Goal: Task Accomplishment & Management: Manage account settings

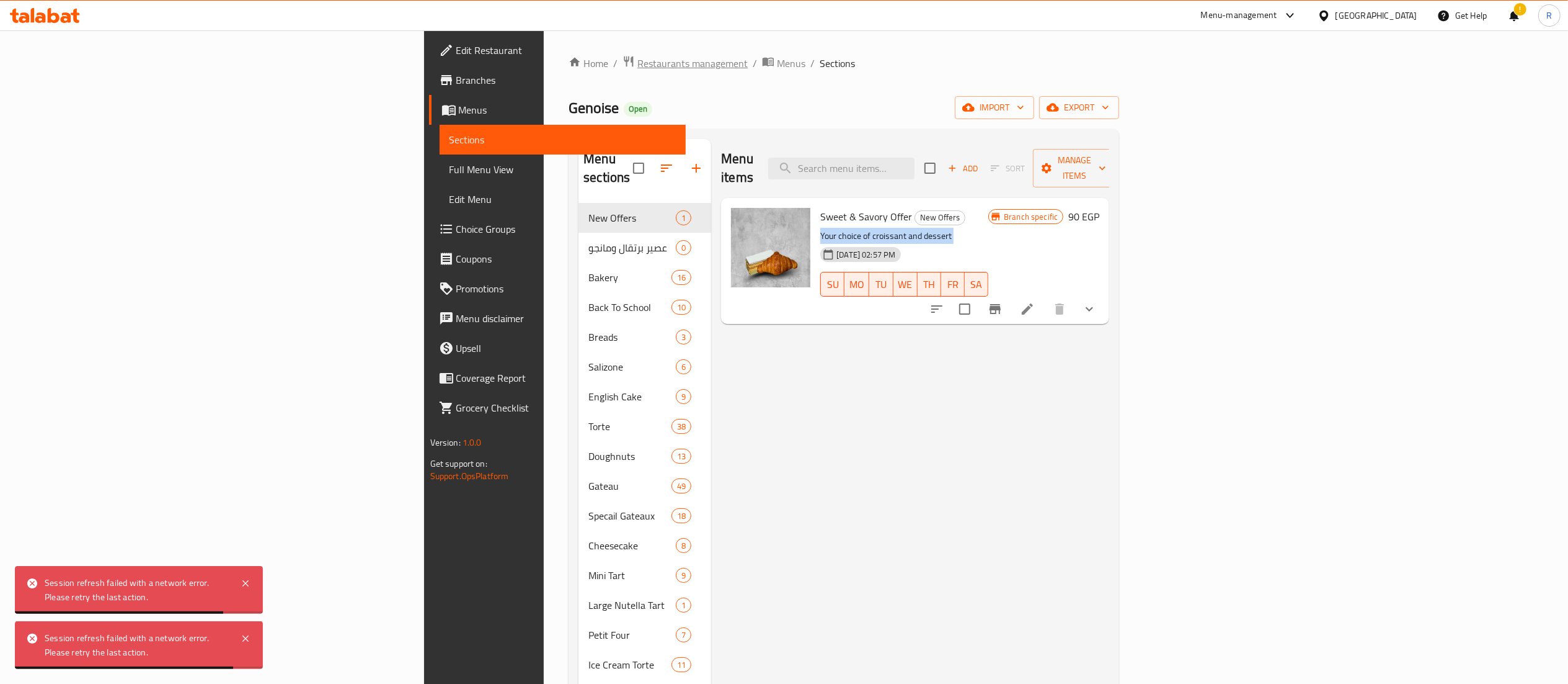
drag, startPoint x: 0, startPoint y: 0, endPoint x: 429, endPoint y: 62, distance: 433.5
click at [637, 62] on span "Restaurants management" at bounding box center [692, 63] width 110 height 15
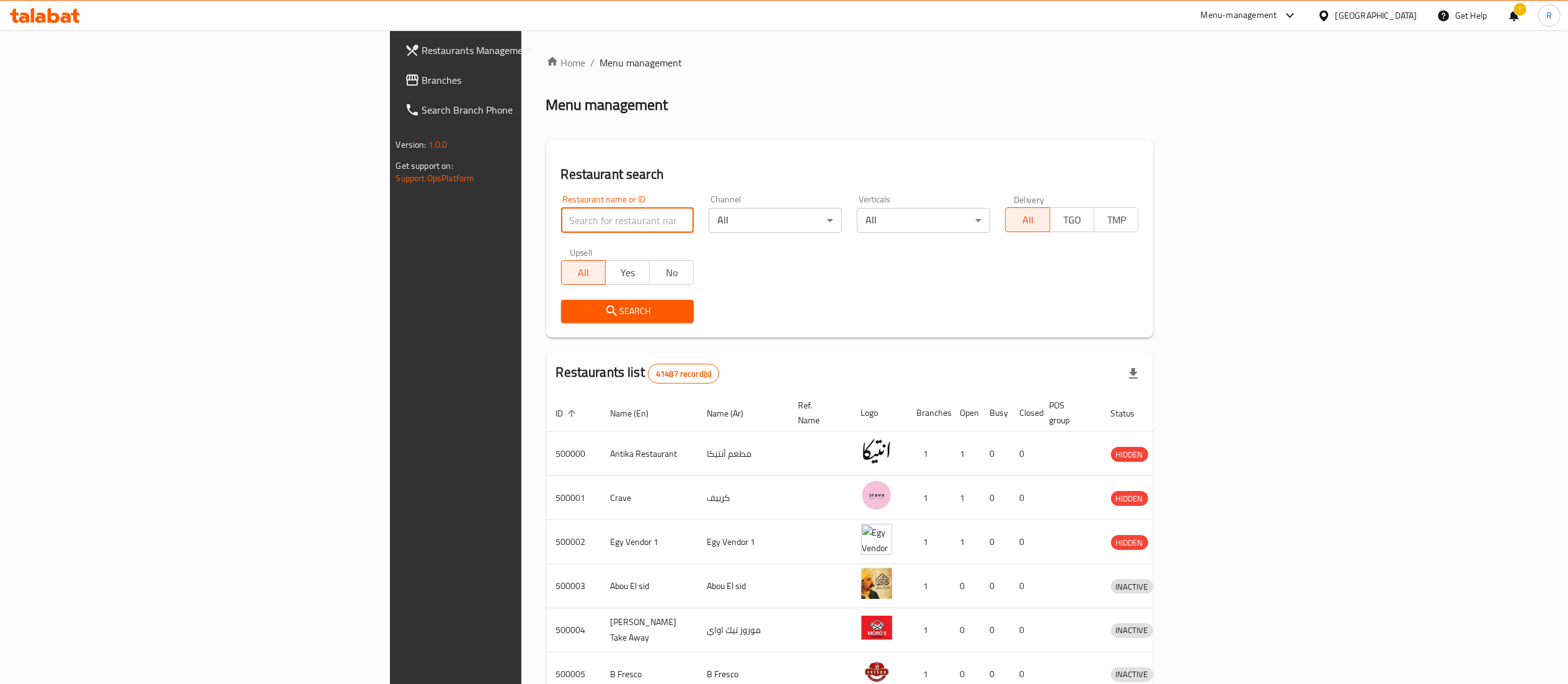
click at [561, 230] on input "search" at bounding box center [628, 220] width 134 height 25
type input "5 roosters"
click button "Search" at bounding box center [628, 311] width 134 height 23
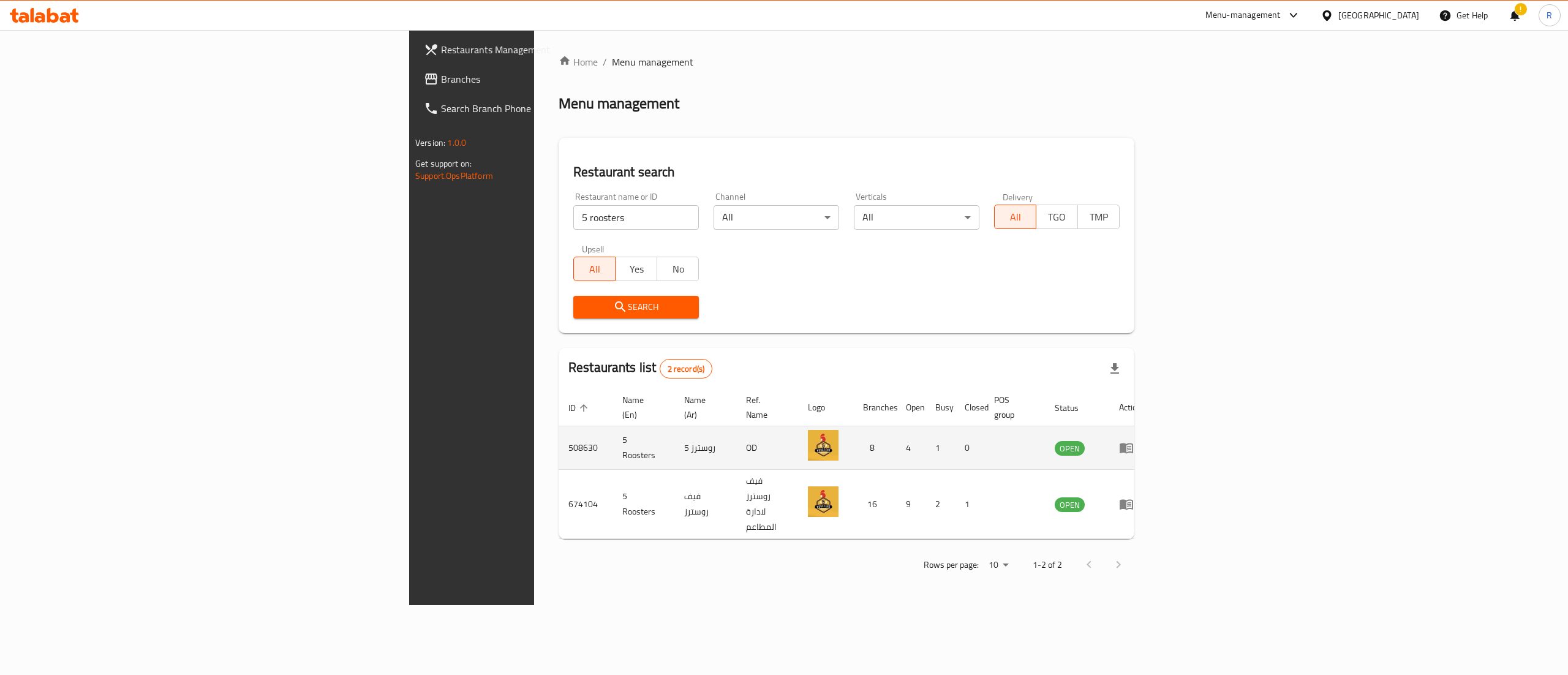
drag, startPoint x: 1486, startPoint y: 444, endPoint x: 1479, endPoint y: 425, distance: 20.2
click at [1152, 426] on td "enhanced table" at bounding box center [1130, 448] width 43 height 43
click at [1134, 441] on icon "enhanced table" at bounding box center [1126, 448] width 15 height 15
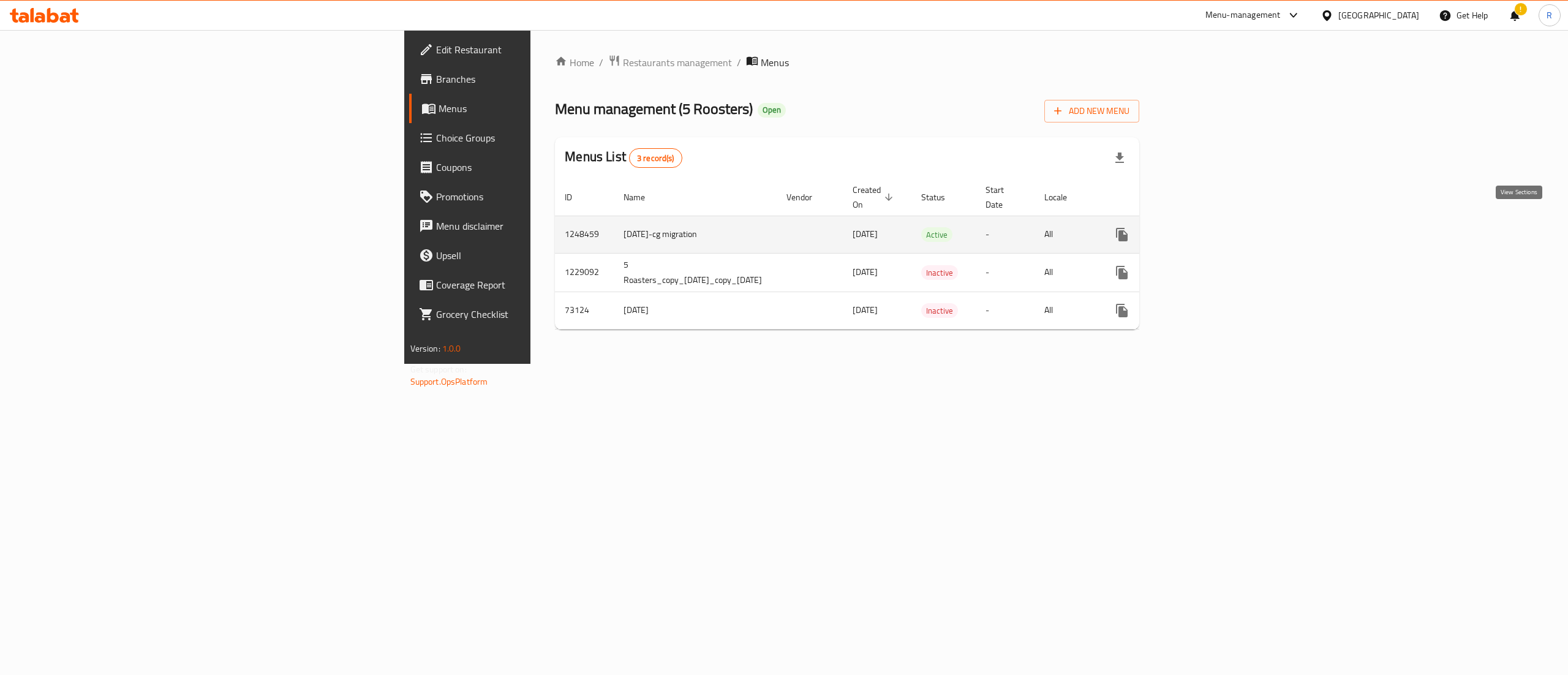
click at [1216, 229] on icon "enhanced table" at bounding box center [1210, 234] width 11 height 11
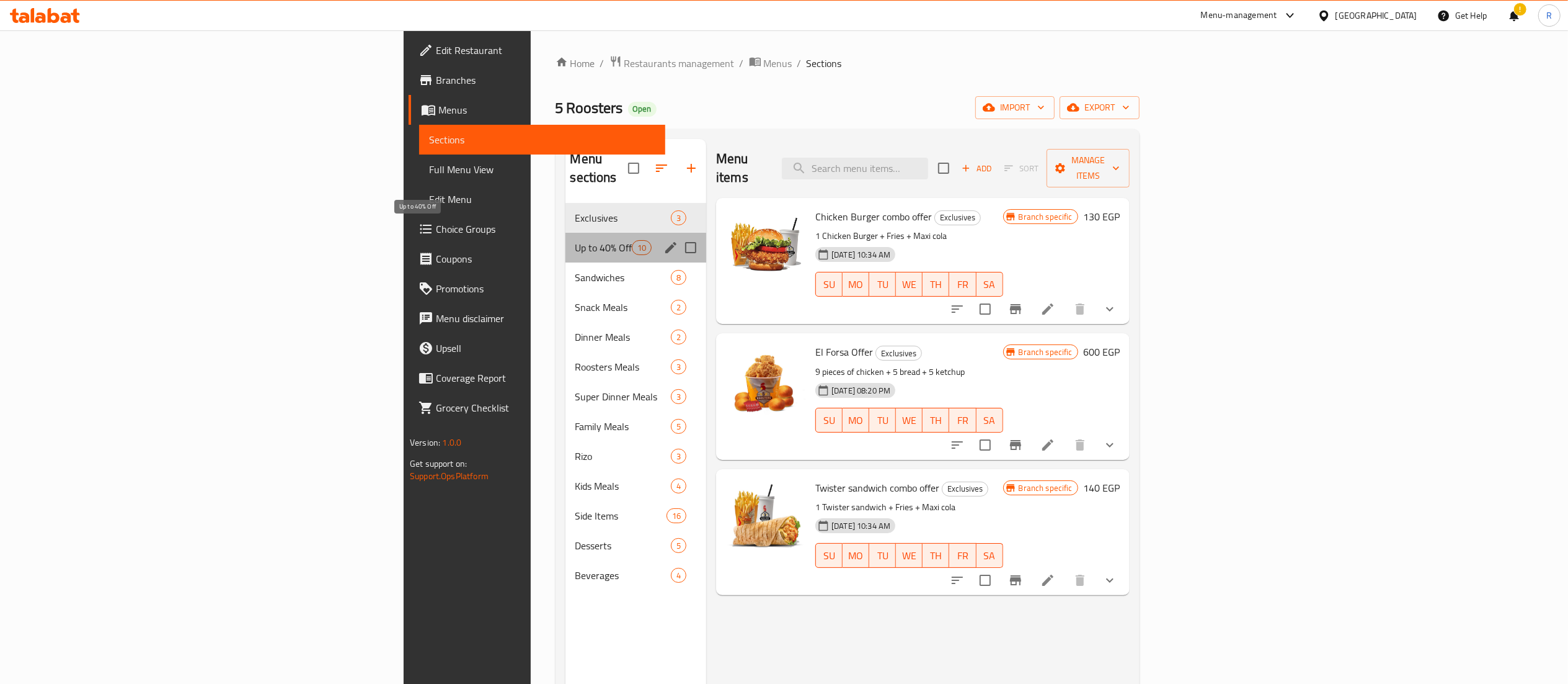
click at [576, 240] on span "Up to 40% Off" at bounding box center [604, 247] width 57 height 15
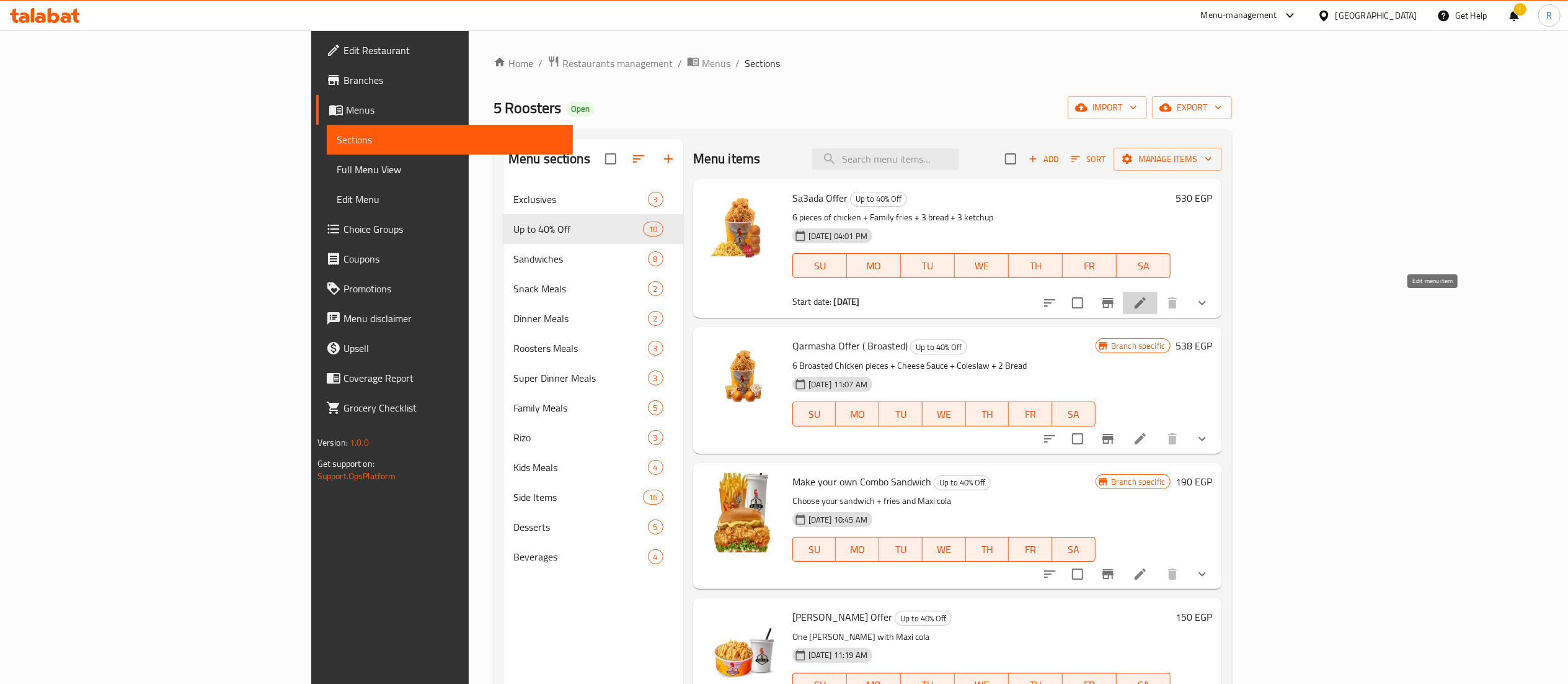
click at [1148, 300] on icon at bounding box center [1140, 302] width 15 height 15
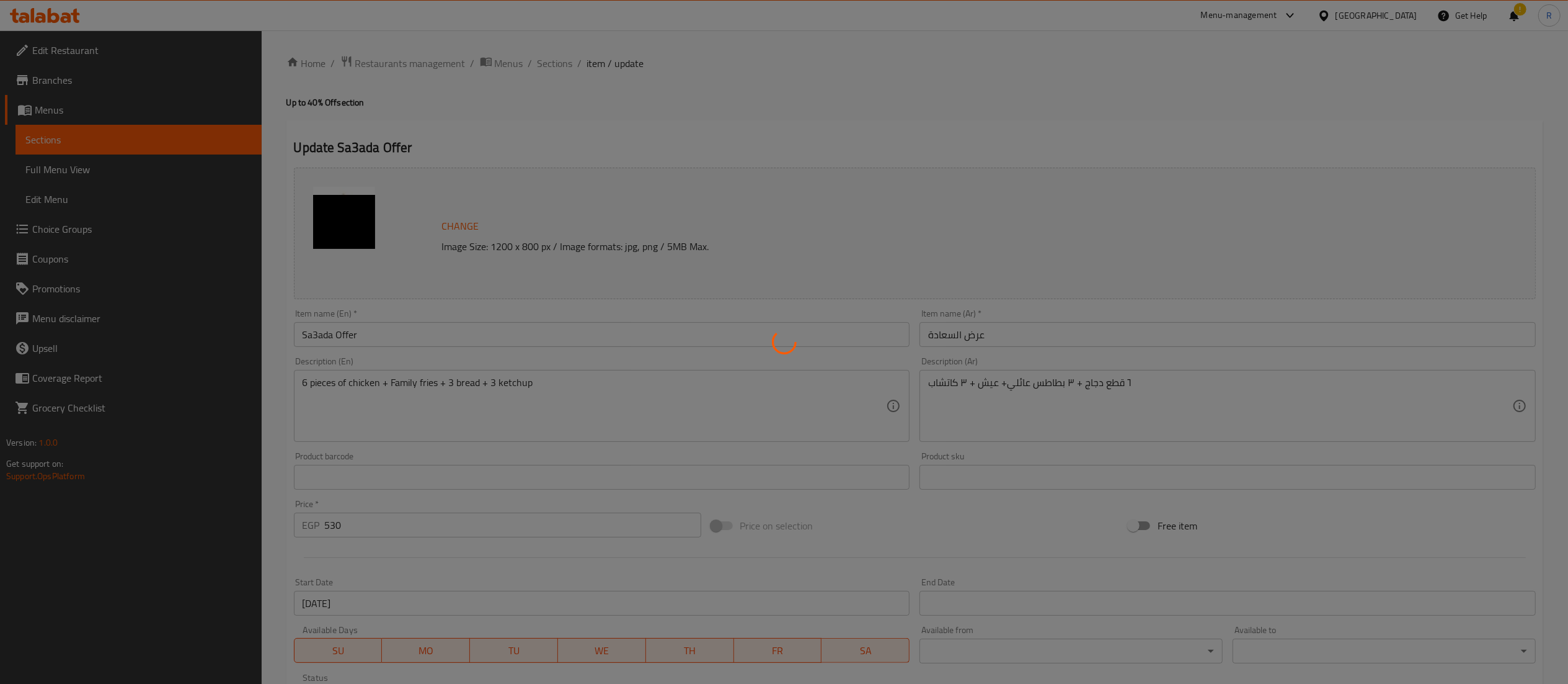
type input "كومبو"
type input "0"
type input "1"
type input "إختيارك من الإضافات"
type input "0"
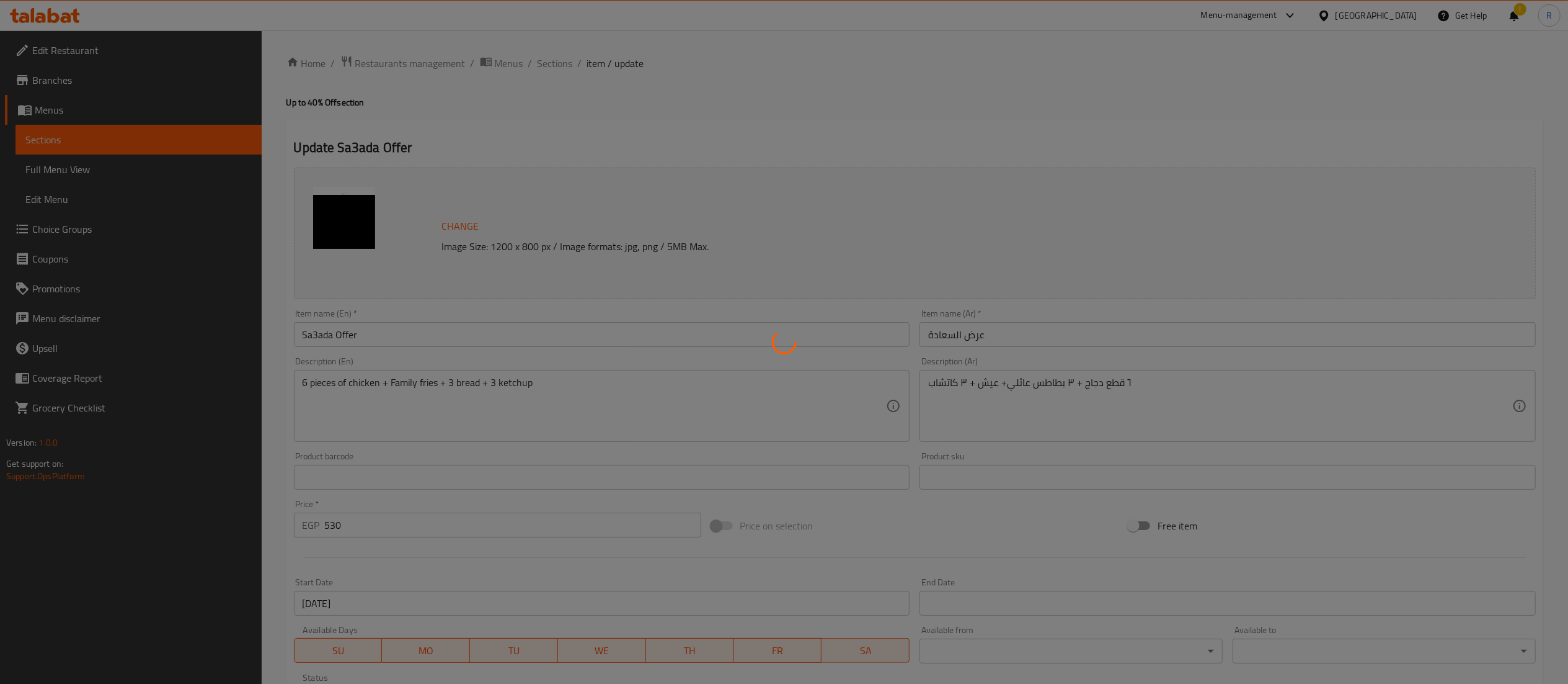
type input "3"
type input "اضافة كولسلو و مشروب"
type input "0"
type input "2"
type input "المذاق"
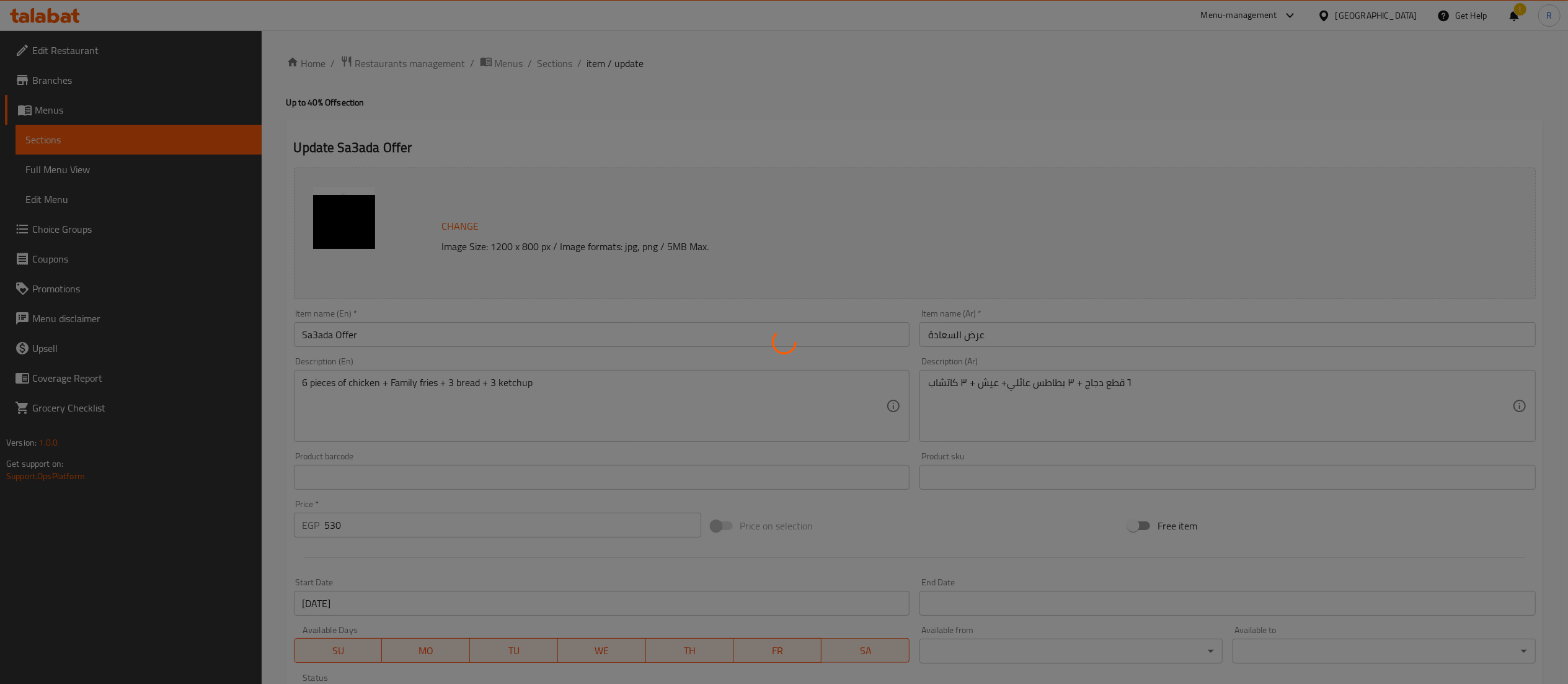
type input "1"
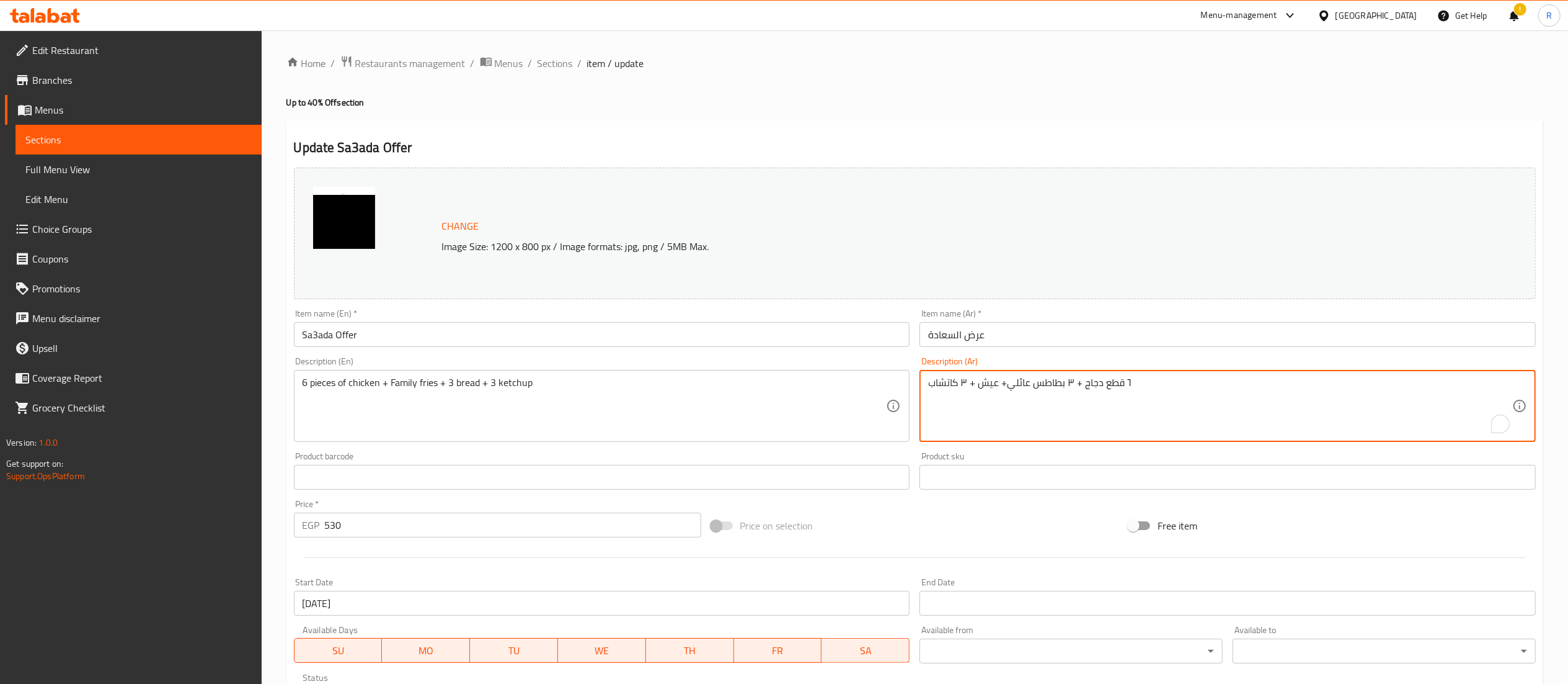
drag, startPoint x: 1067, startPoint y: 383, endPoint x: 1071, endPoint y: 388, distance: 6.4
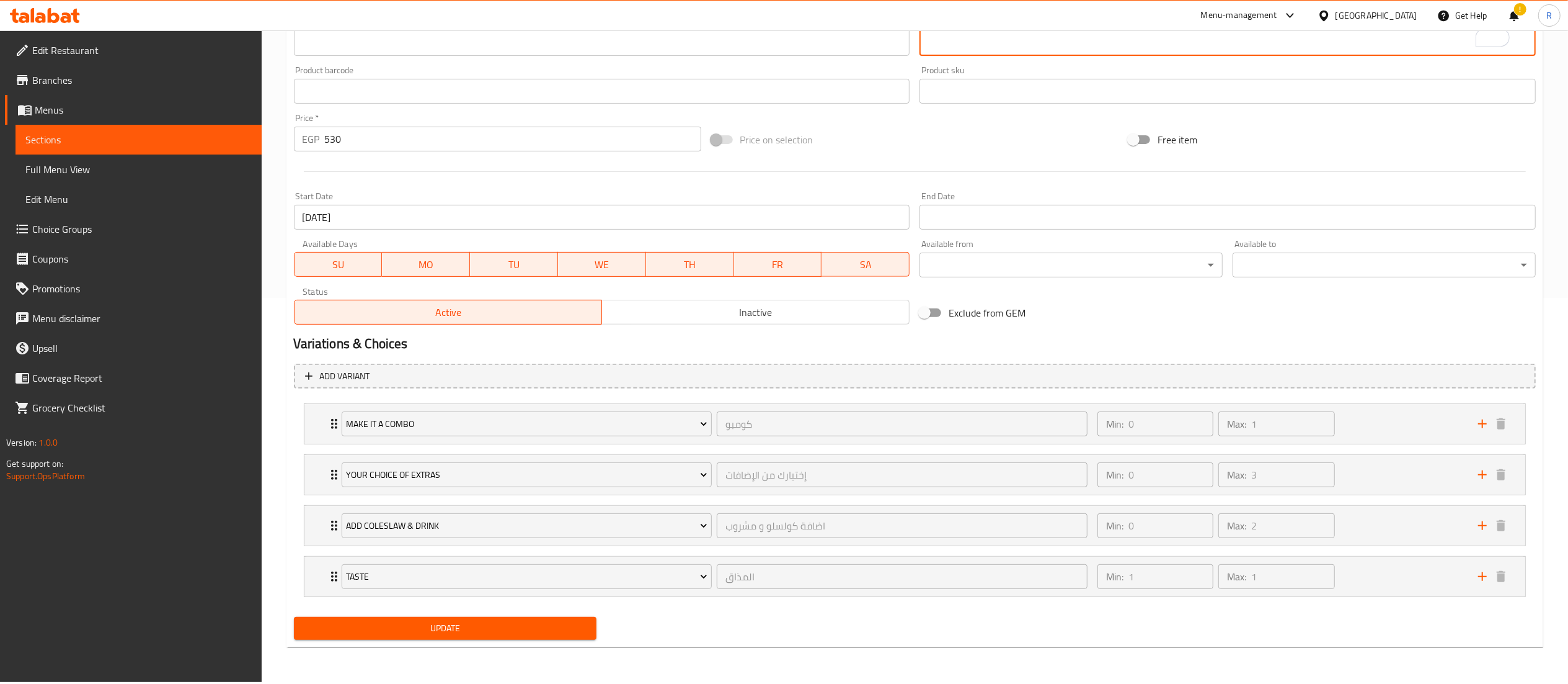
type textarea "٦ قطع دجاج + 1 بطاطس عائلي+ عيش + ٣ كاتشاب"
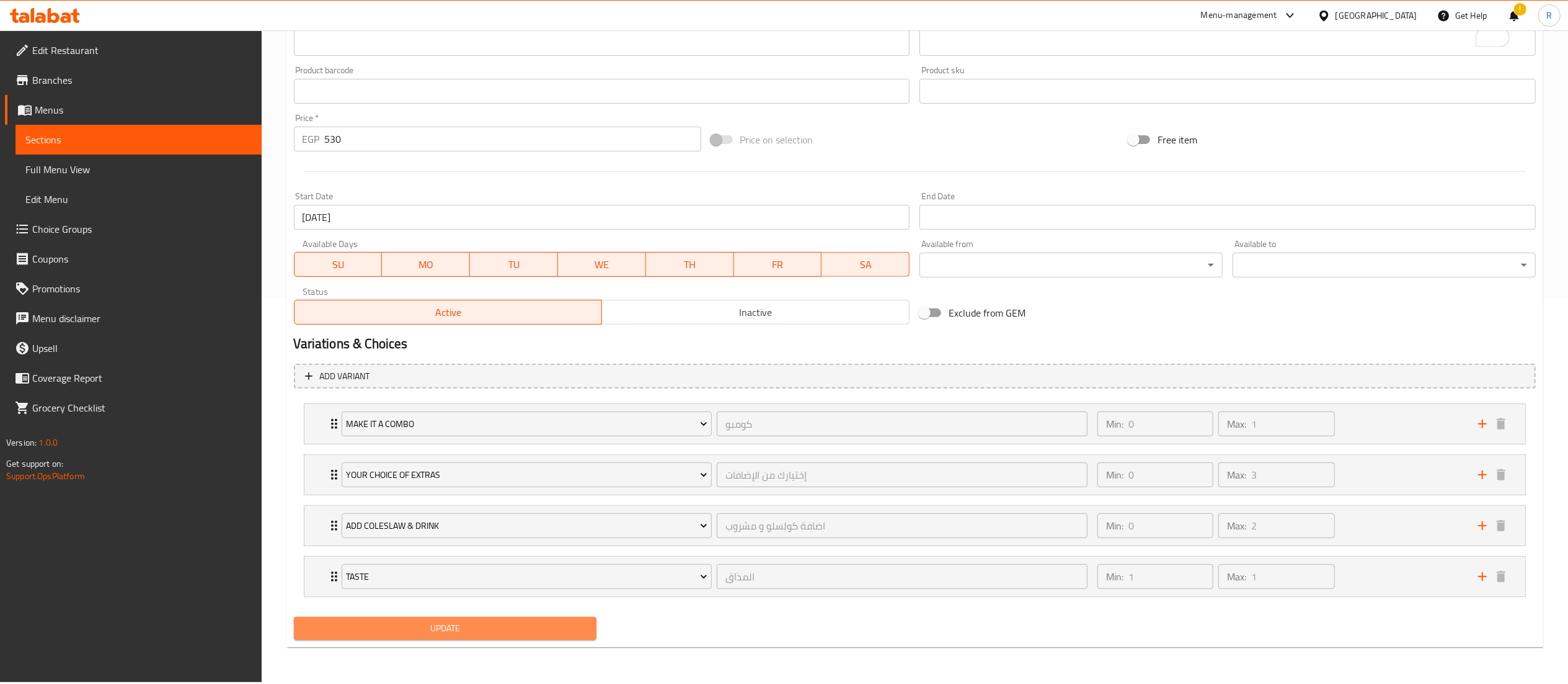
click at [417, 640] on button "Update" at bounding box center [445, 628] width 303 height 23
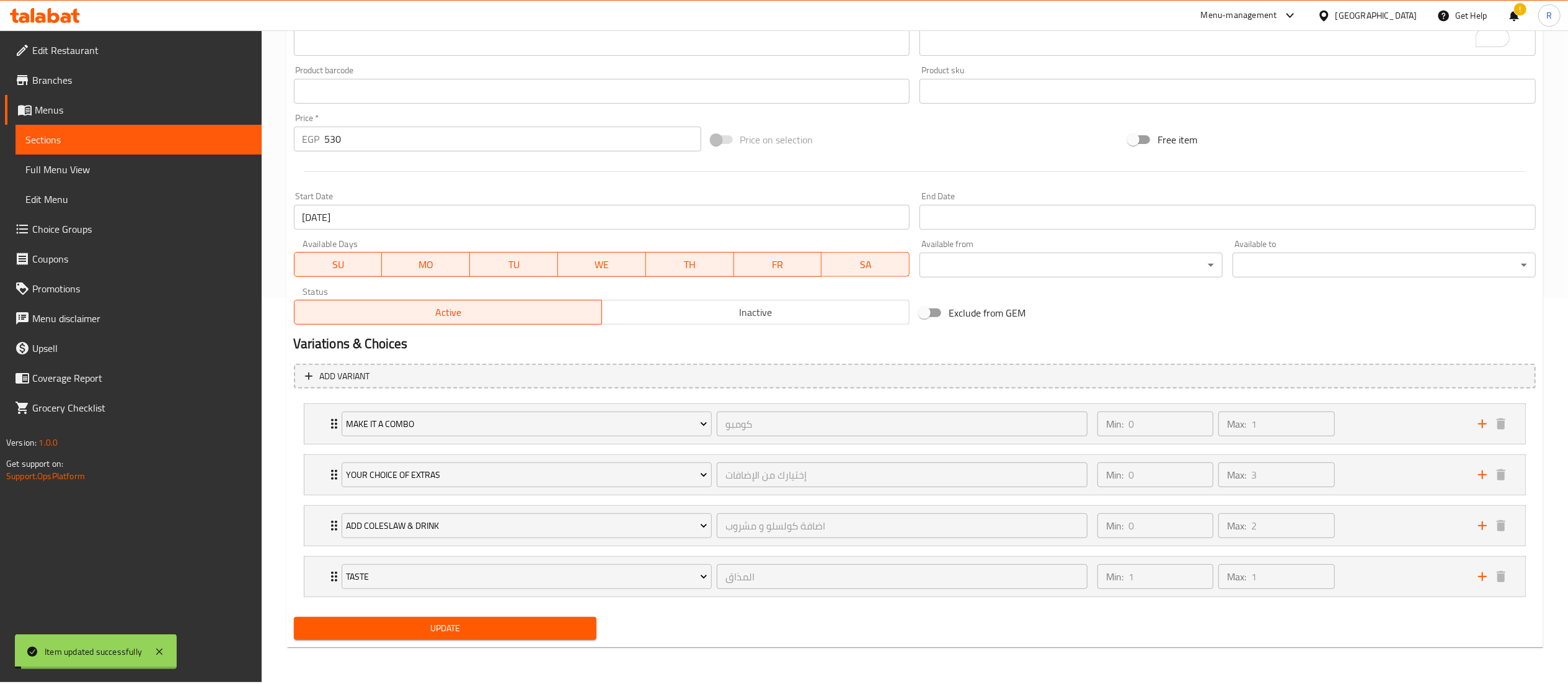
scroll to position [0, 0]
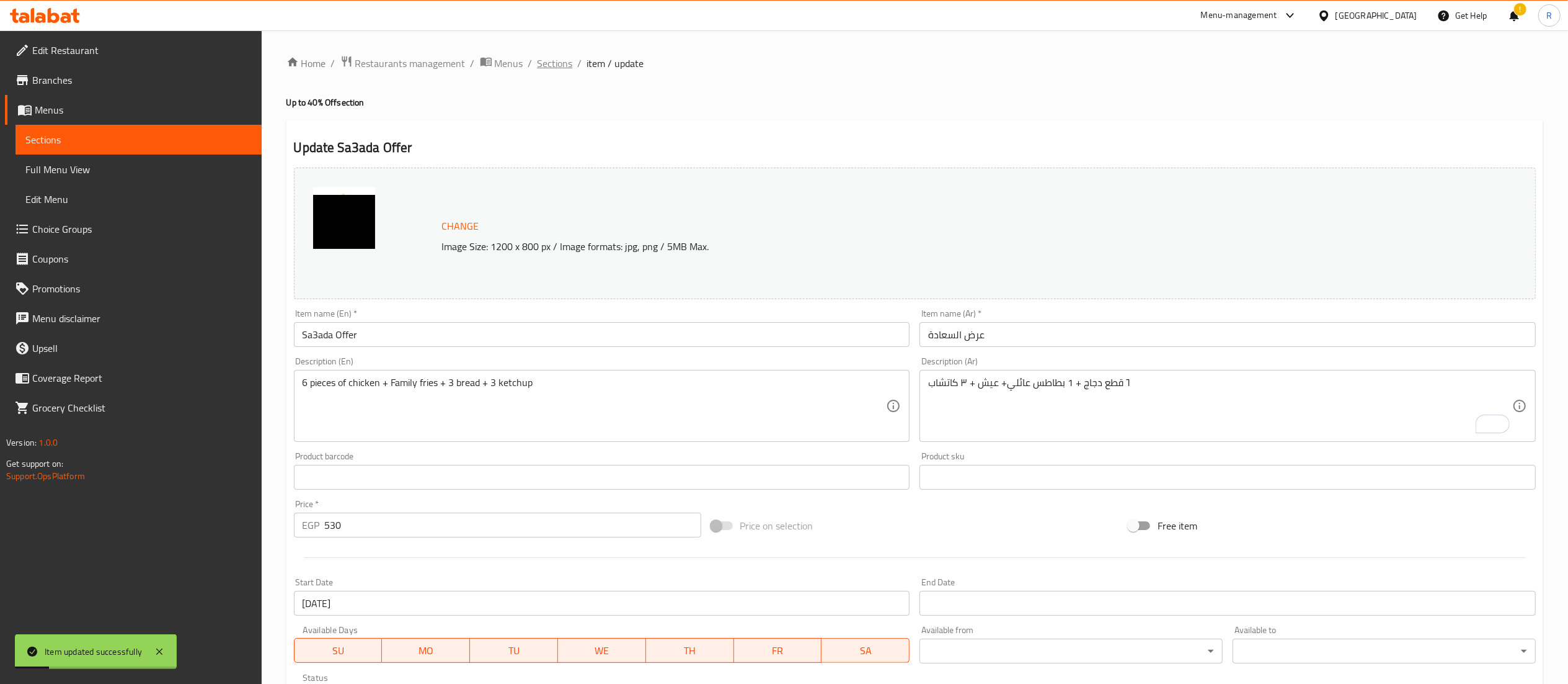
click at [553, 68] on span "Sections" at bounding box center [555, 63] width 35 height 15
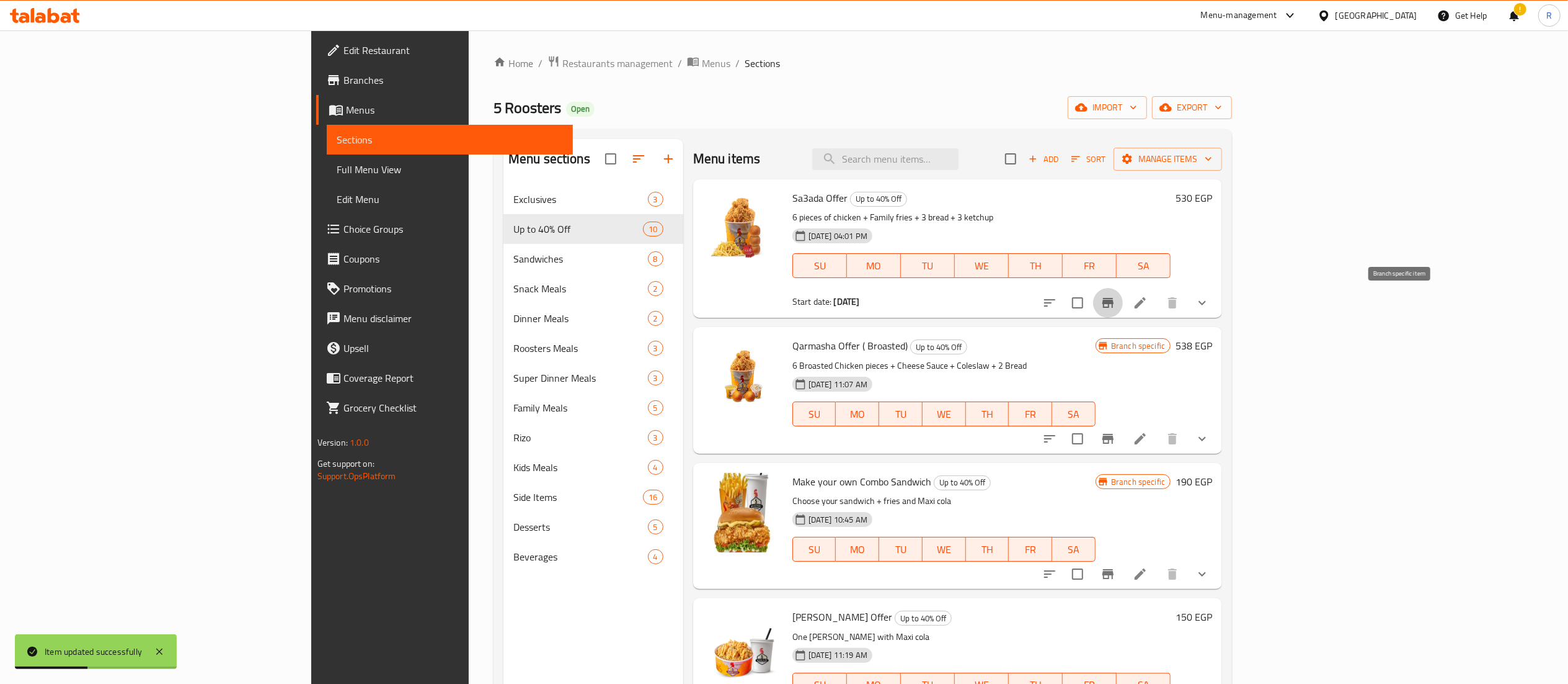
click at [1115, 306] on icon "Branch-specific-item" at bounding box center [1108, 302] width 15 height 15
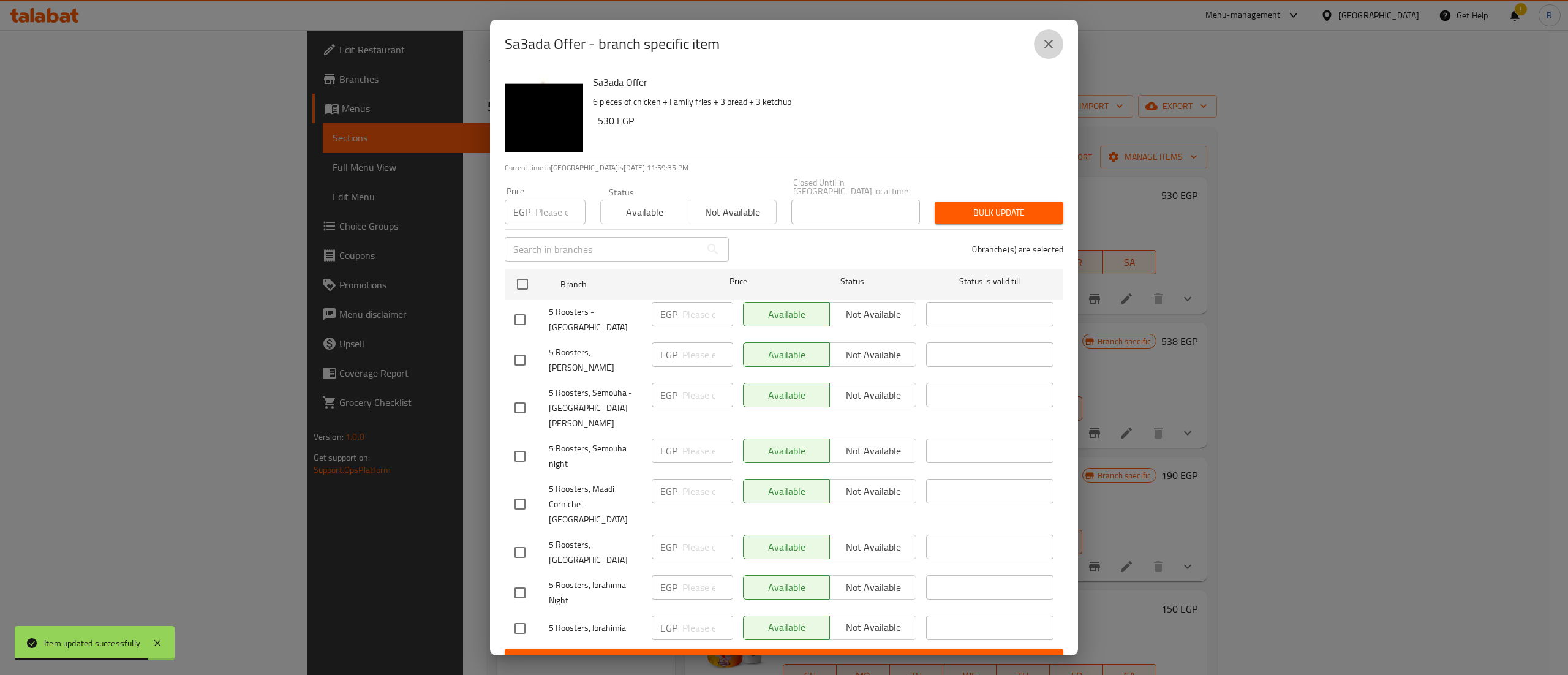
click at [1052, 51] on icon "close" at bounding box center [1048, 44] width 15 height 15
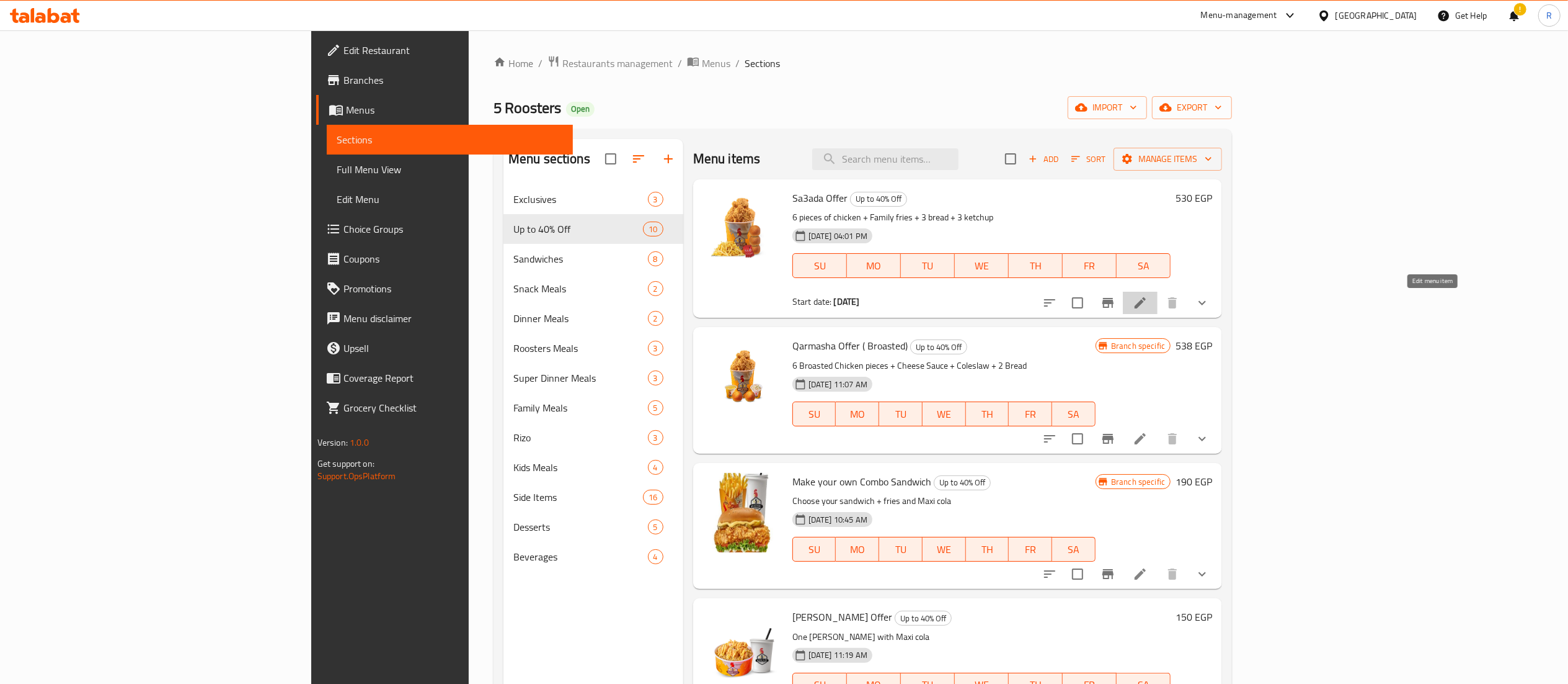
click at [1146, 306] on icon at bounding box center [1140, 302] width 11 height 11
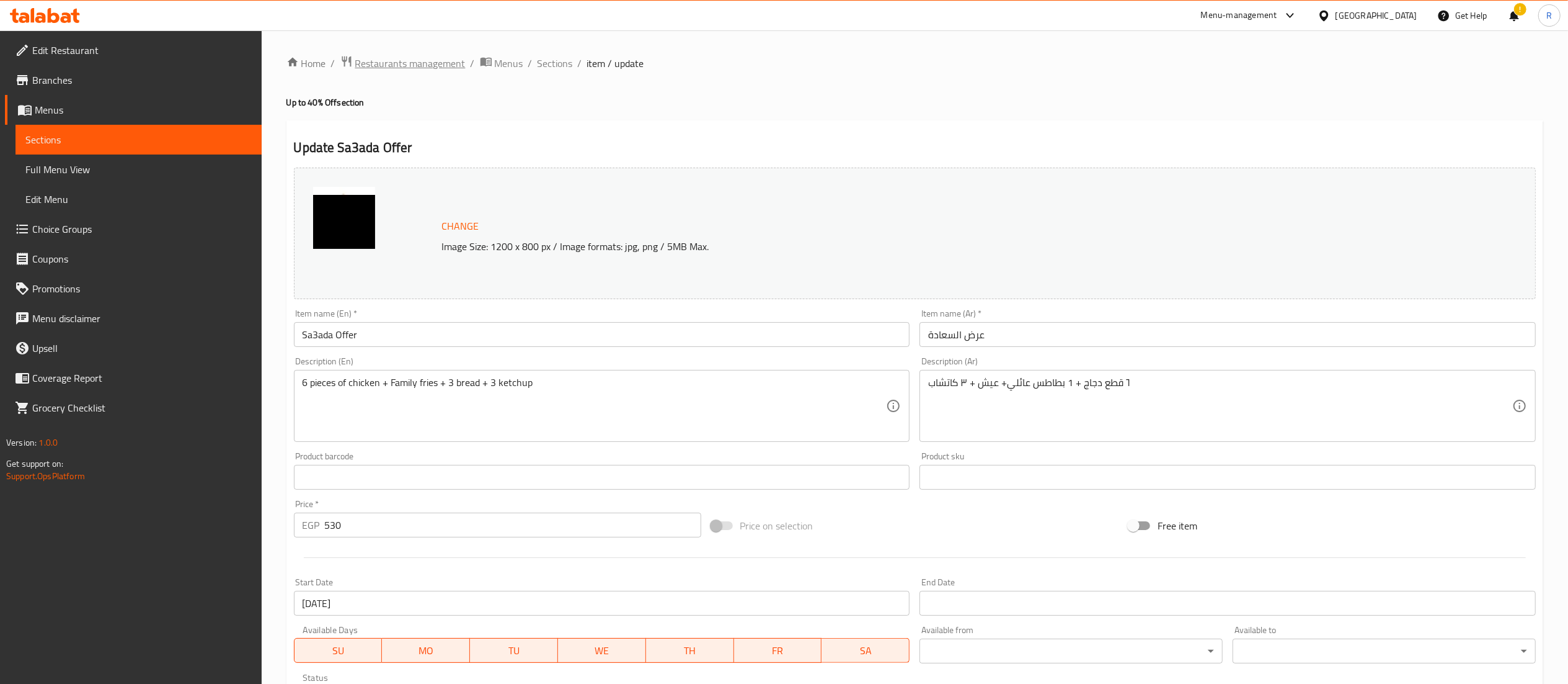
click at [432, 70] on span "Restaurants management" at bounding box center [410, 63] width 110 height 15
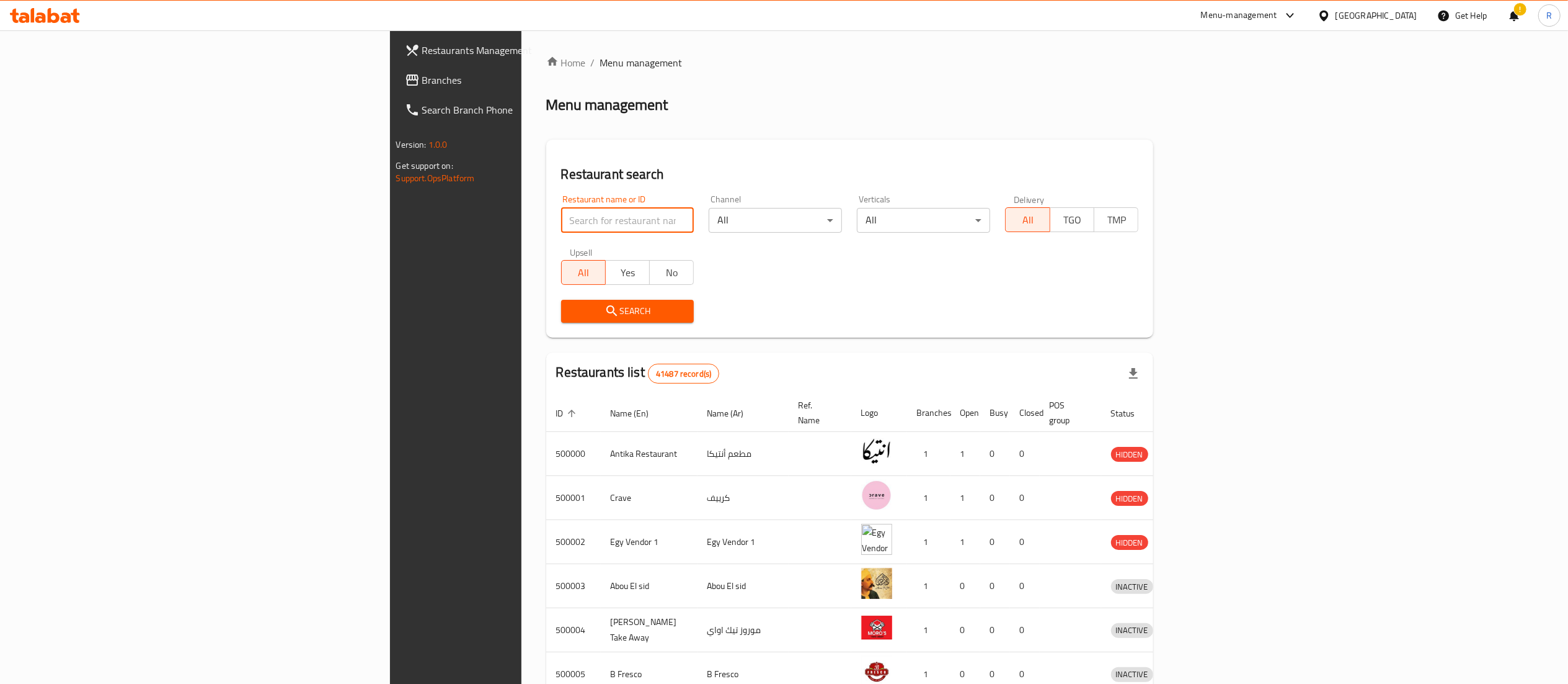
click at [561, 214] on input "search" at bounding box center [628, 220] width 134 height 25
type input "5 roosters"
click button "Search" at bounding box center [628, 311] width 134 height 23
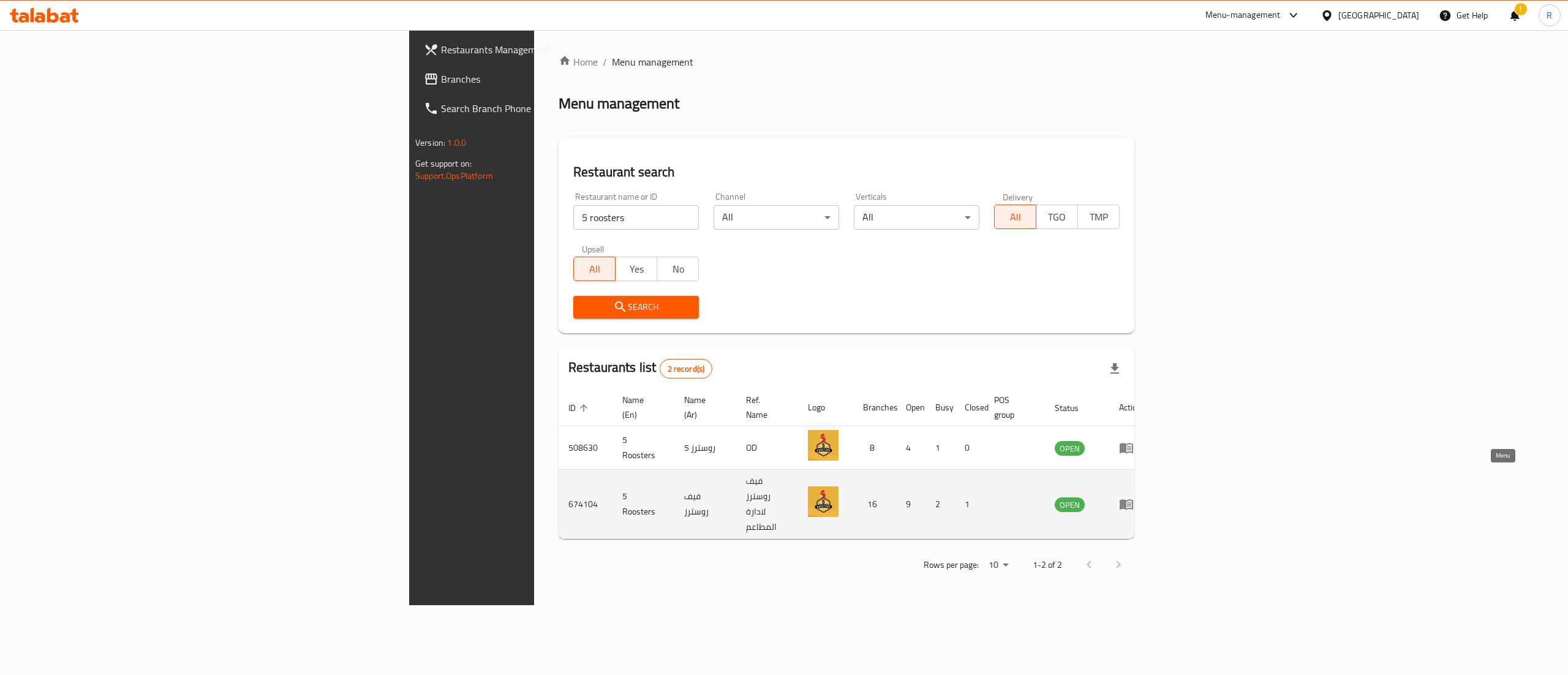
click at [1142, 497] on link "enhanced table" at bounding box center [1130, 504] width 23 height 15
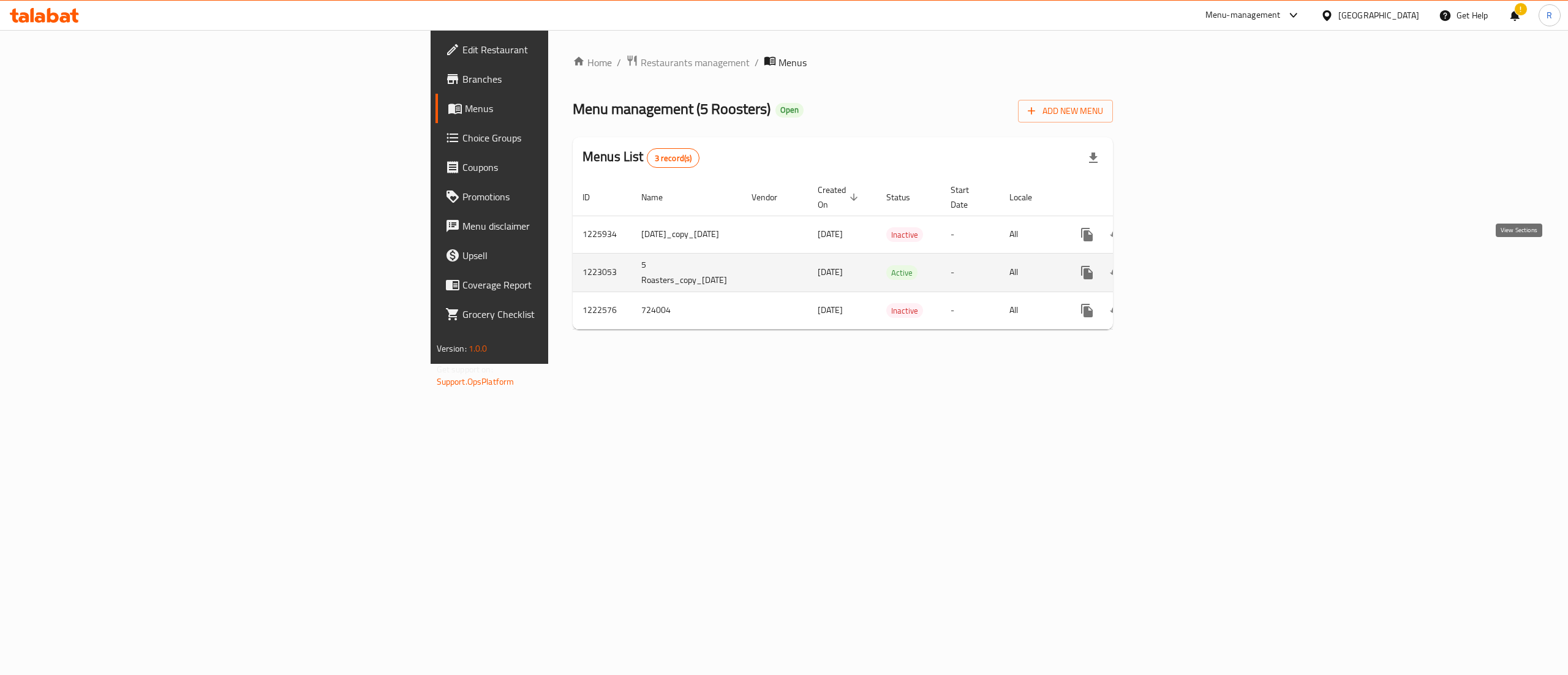
click at [1190, 272] on link "enhanced table" at bounding box center [1175, 272] width 29 height 29
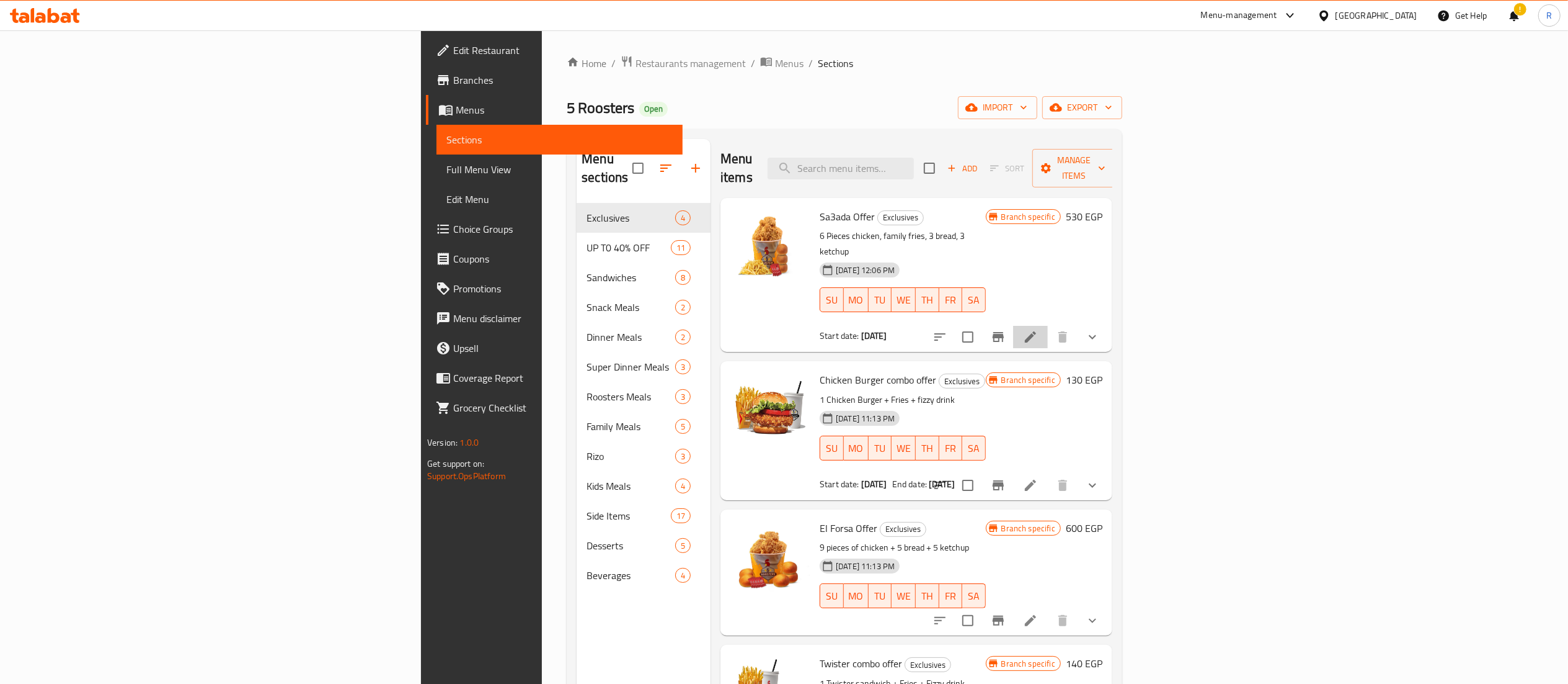
click at [1048, 326] on li at bounding box center [1030, 337] width 34 height 22
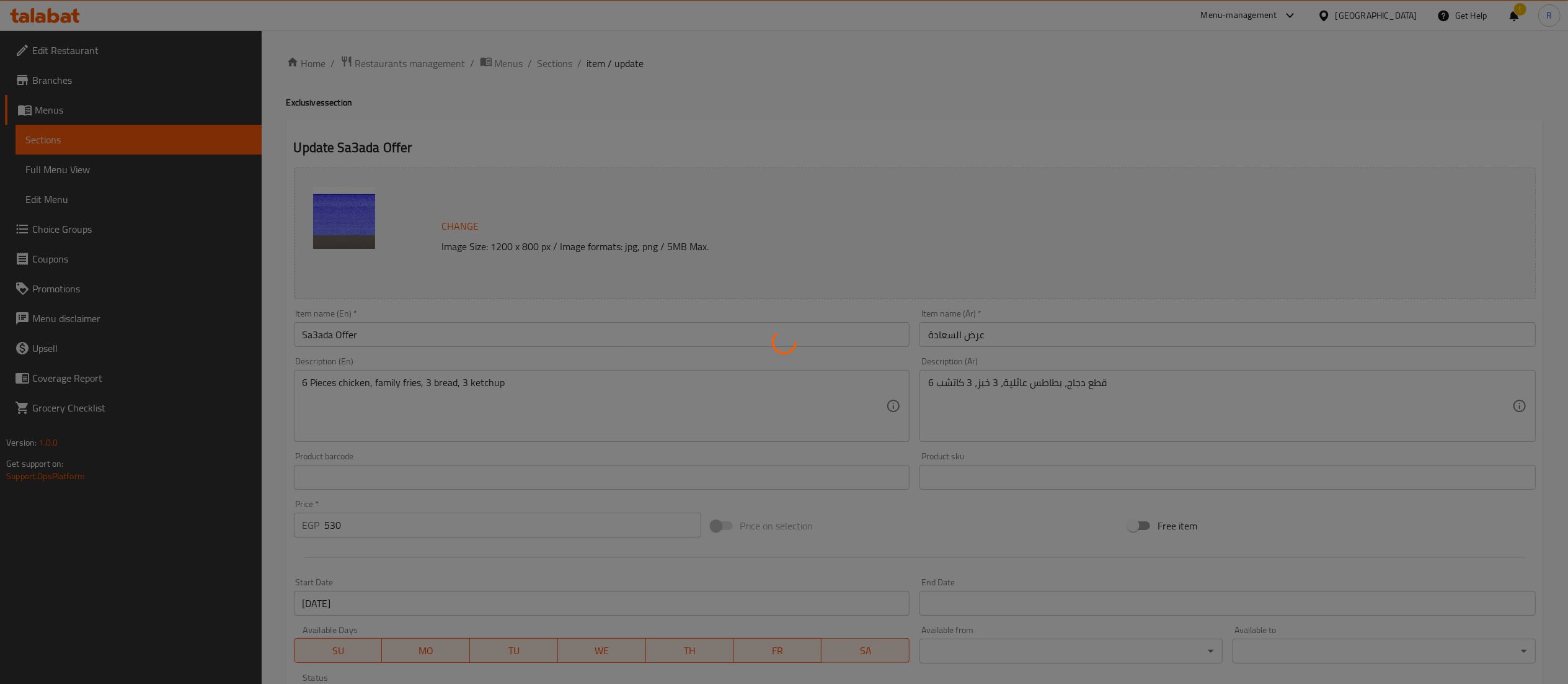
type input "المذاق"
type input "1"
type input ":إختيارك من [DEMOGRAPHIC_DATA]"
type input "0"
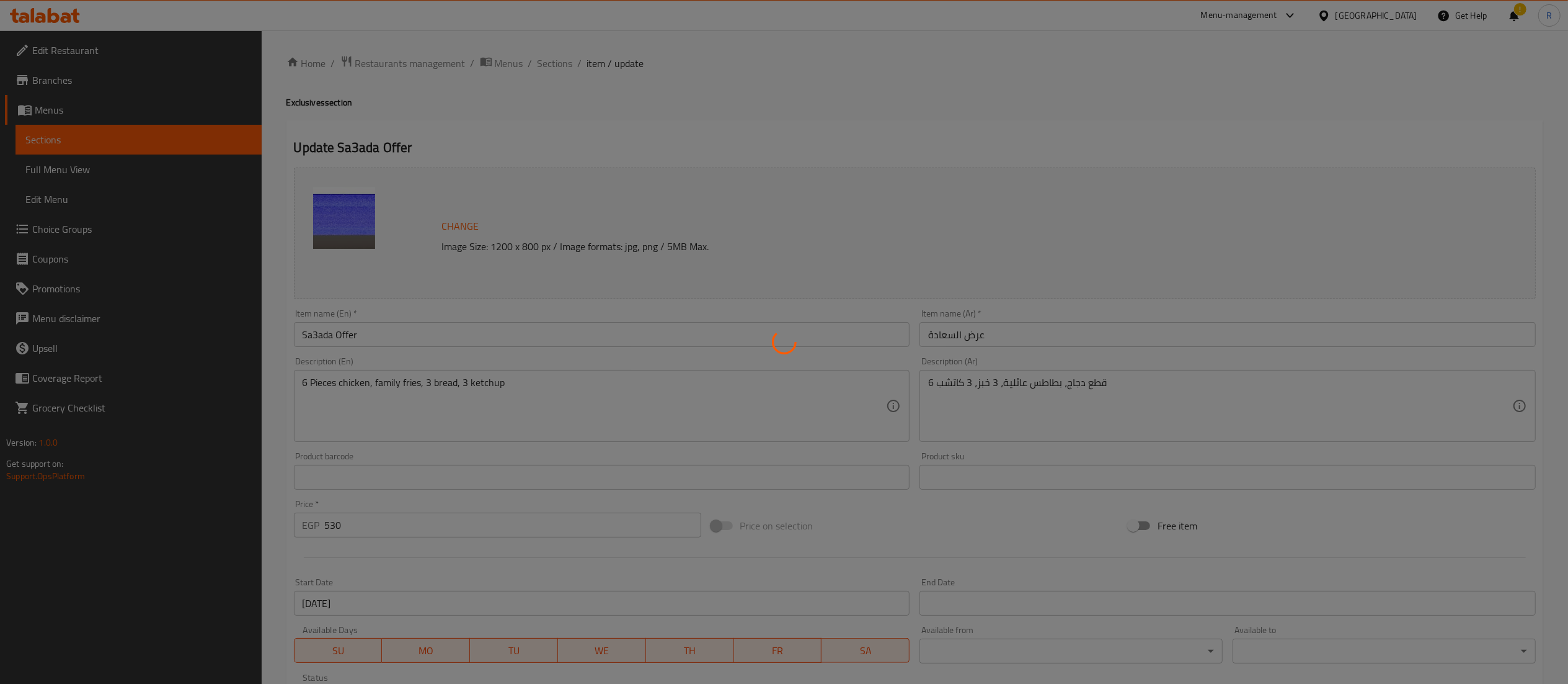
type input "3"
